Goal: Obtain resource: Obtain resource

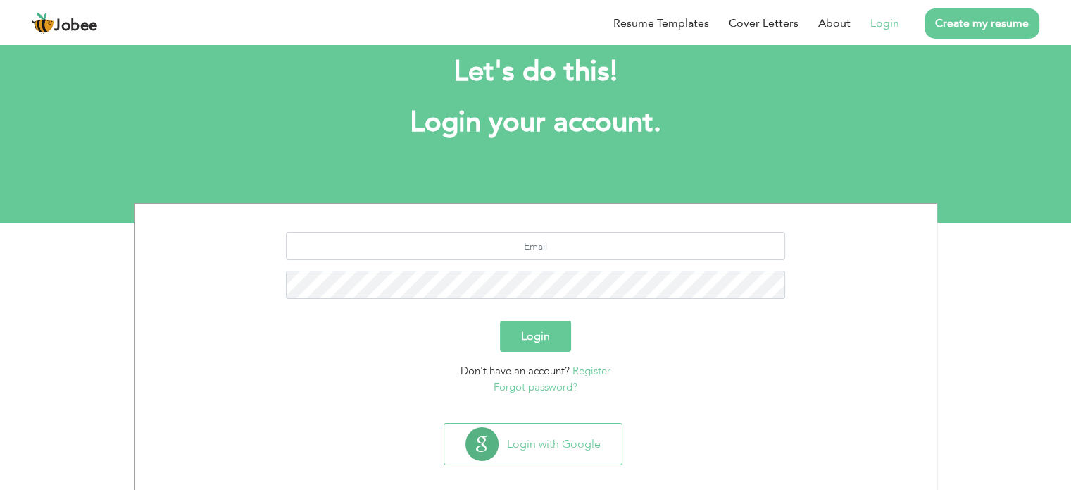
scroll to position [44, 0]
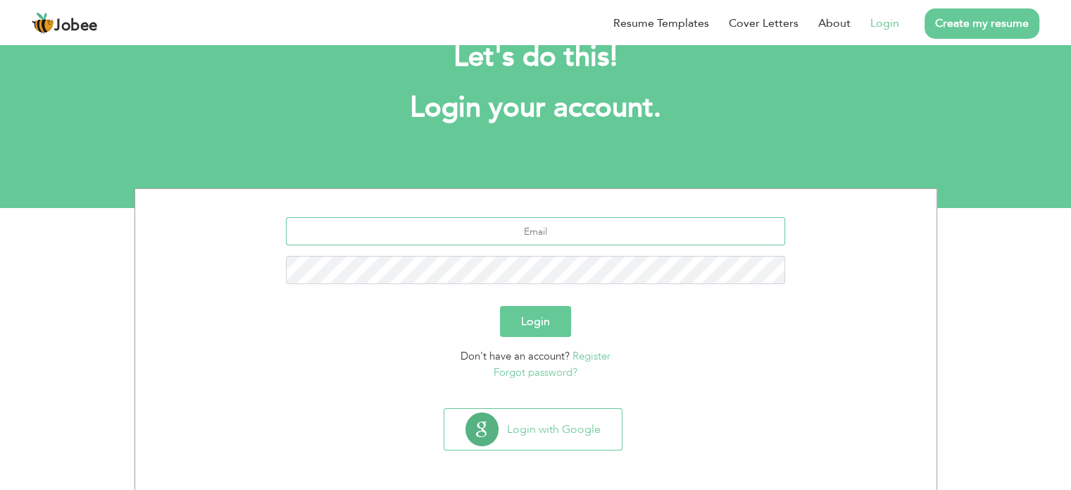
click at [545, 225] on input "text" at bounding box center [535, 231] width 499 height 28
type input "[EMAIL_ADDRESS][DOMAIN_NAME]"
click at [537, 314] on button "Login" at bounding box center [535, 321] width 71 height 31
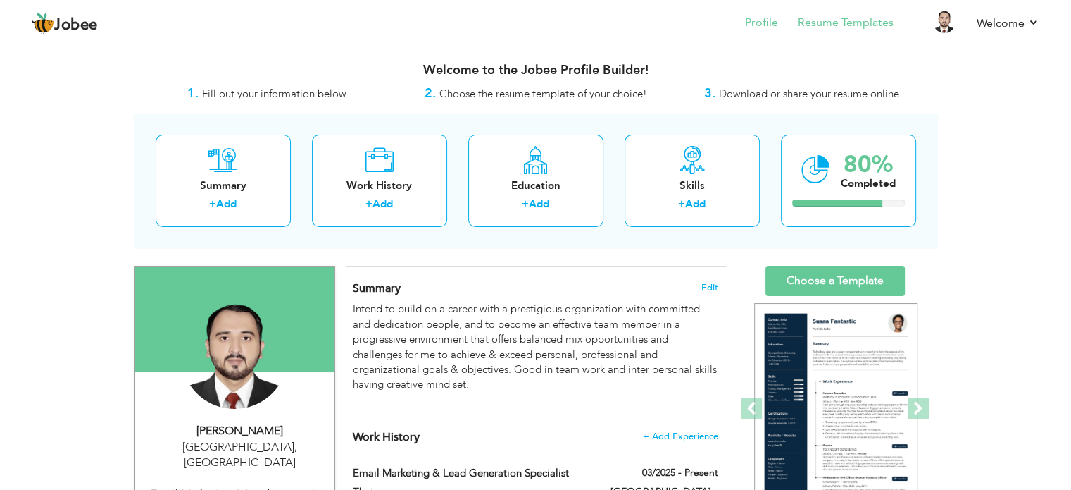
click at [846, 13] on li "Resume Templates" at bounding box center [836, 24] width 116 height 38
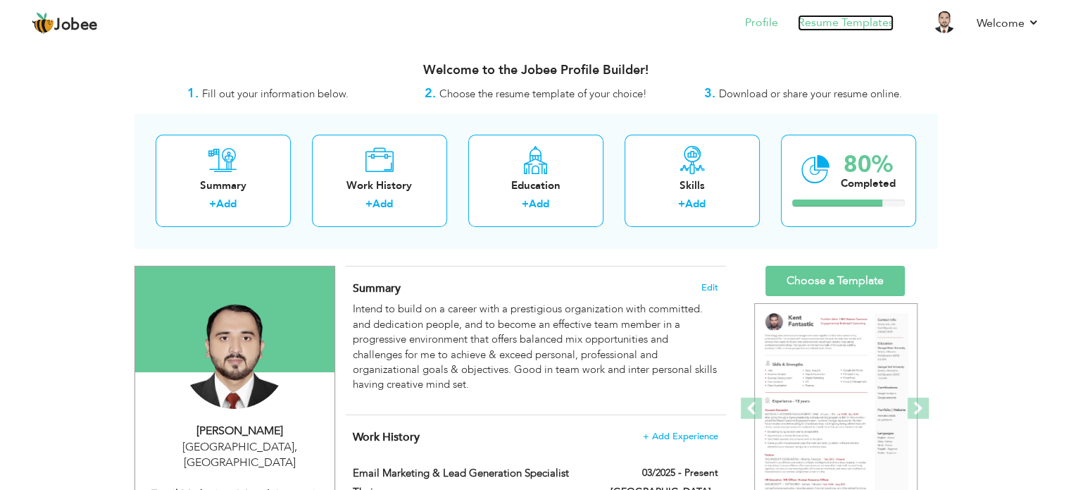
click at [842, 23] on link "Resume Templates" at bounding box center [846, 23] width 96 height 16
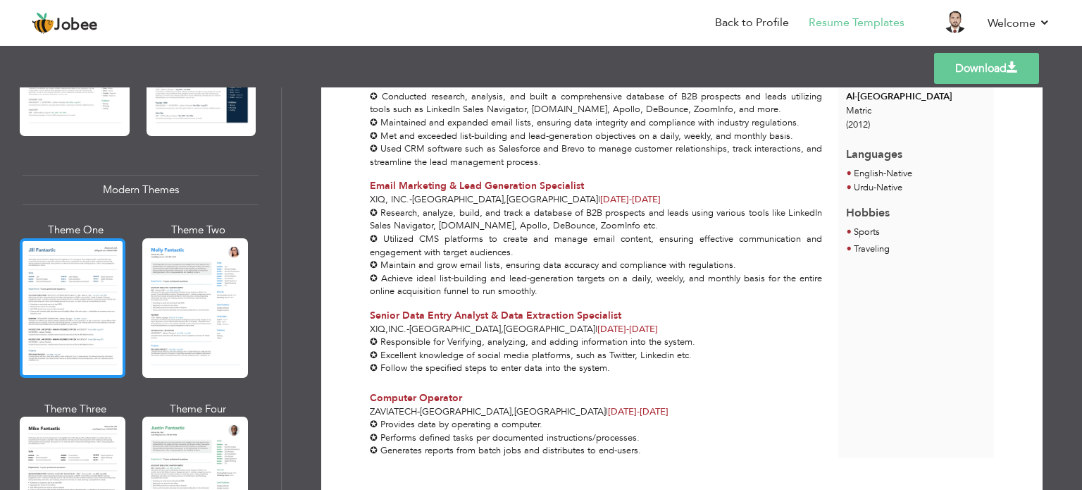
scroll to position [775, 0]
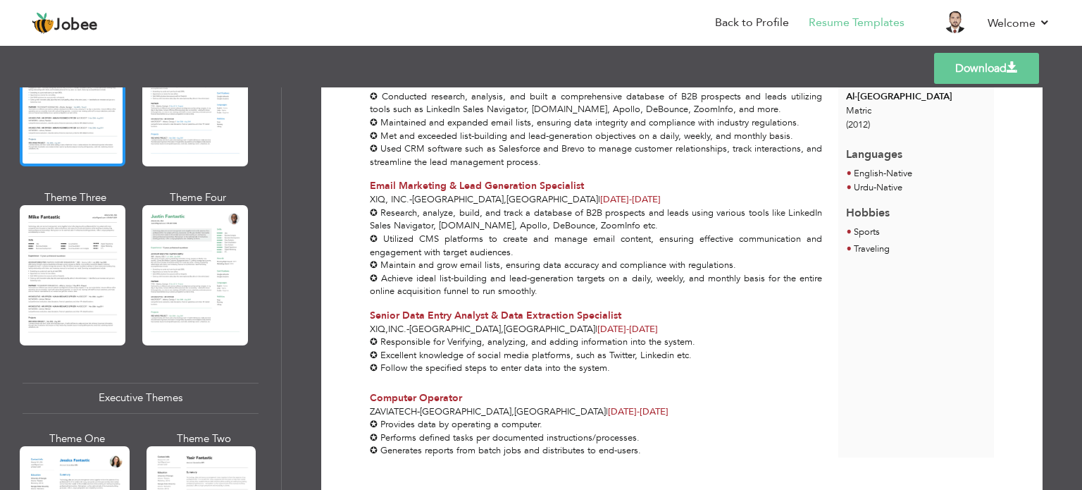
click at [64, 113] on div at bounding box center [73, 96] width 106 height 139
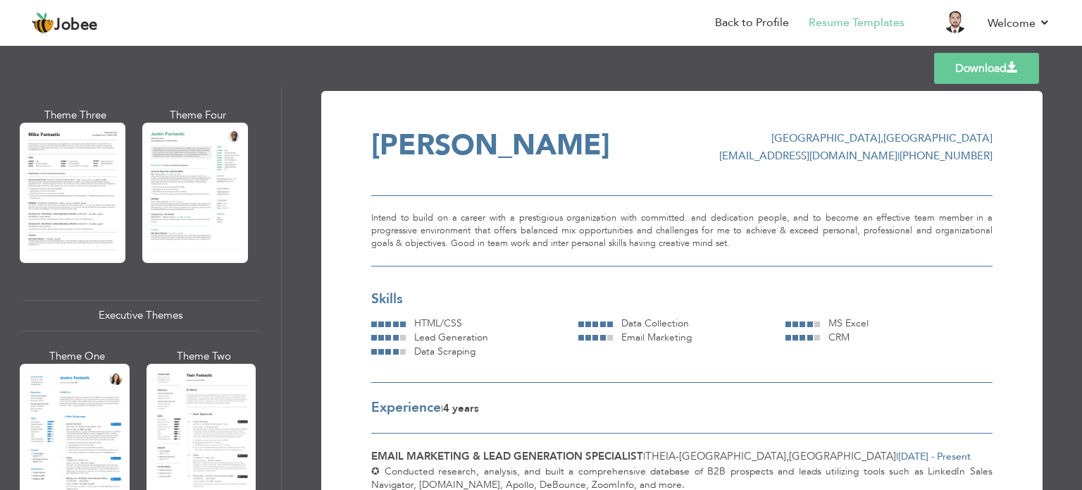
scroll to position [916, 0]
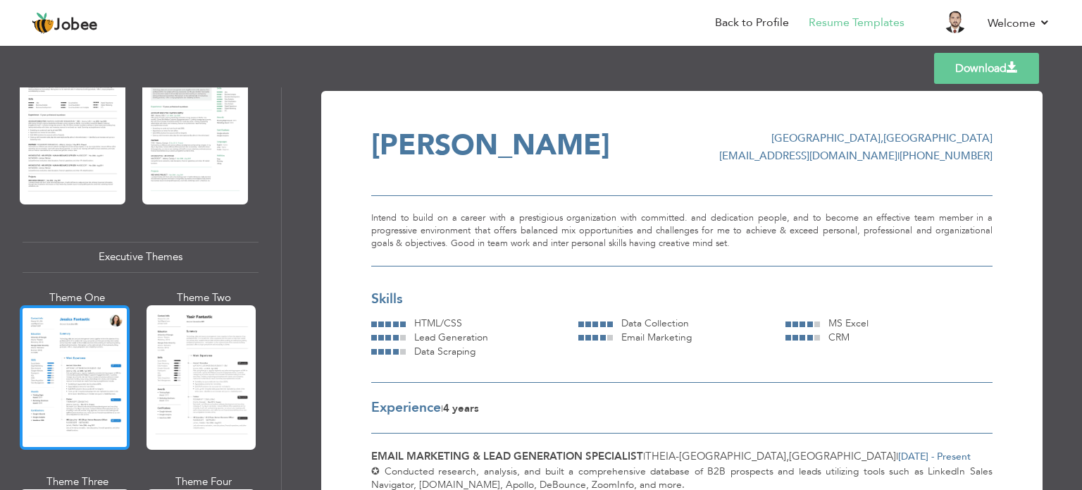
click at [82, 378] on div at bounding box center [75, 377] width 110 height 144
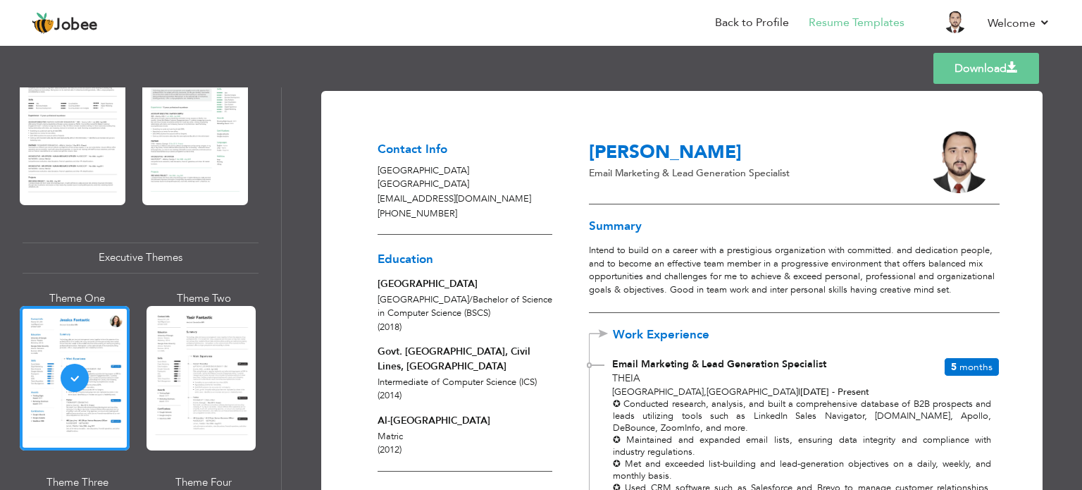
scroll to position [0, 0]
click at [976, 63] on link "Download" at bounding box center [986, 68] width 106 height 31
